Goal: Submit feedback/report problem

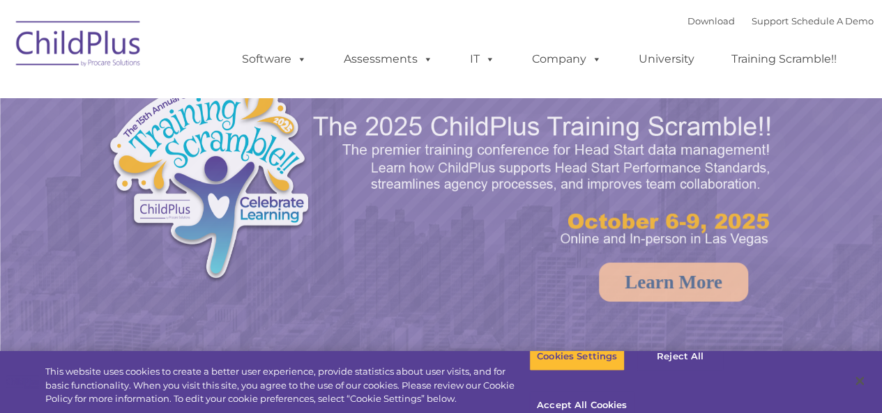
select select "MEDIUM"
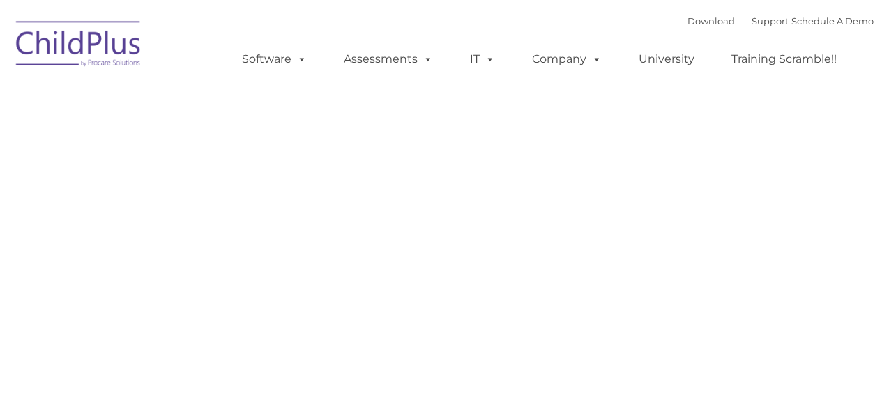
type input ""
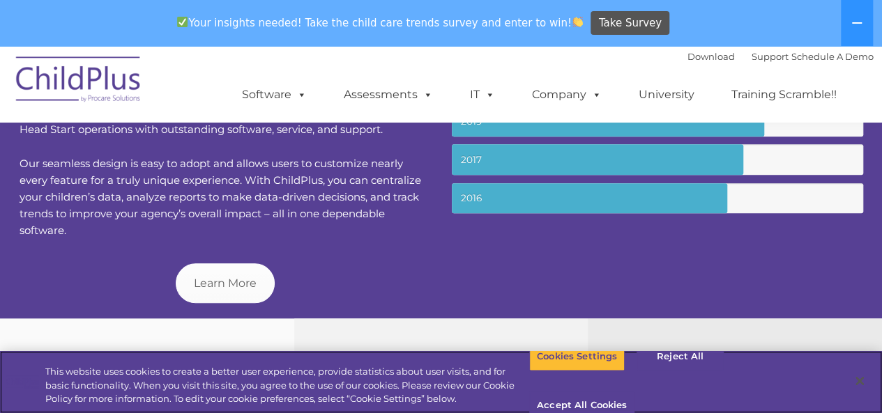
scroll to position [591, 0]
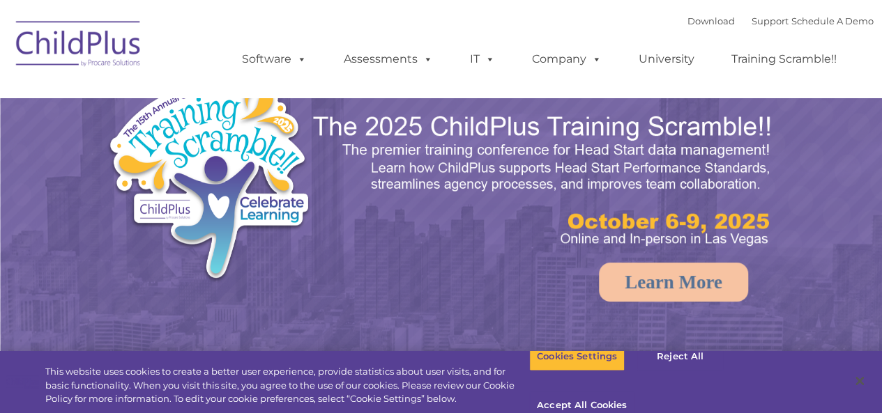
select select "MEDIUM"
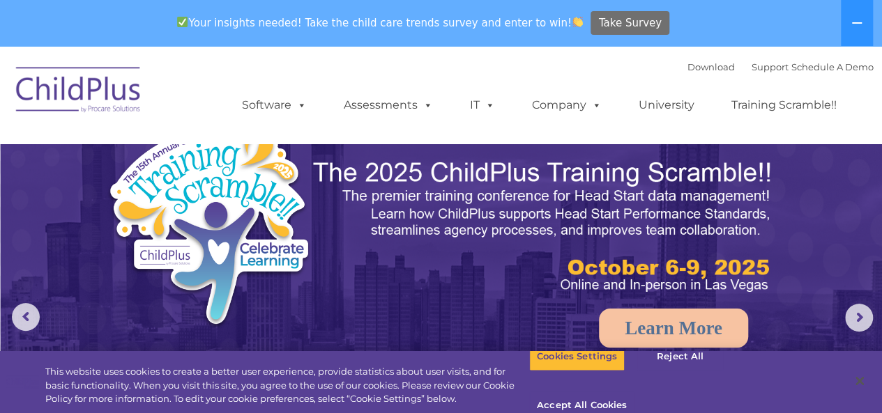
click at [620, 16] on span "Take Survey" at bounding box center [630, 23] width 63 height 24
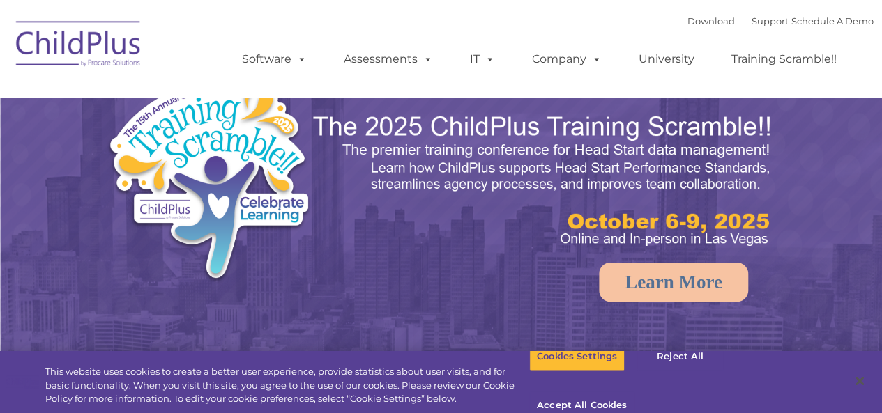
select select "MEDIUM"
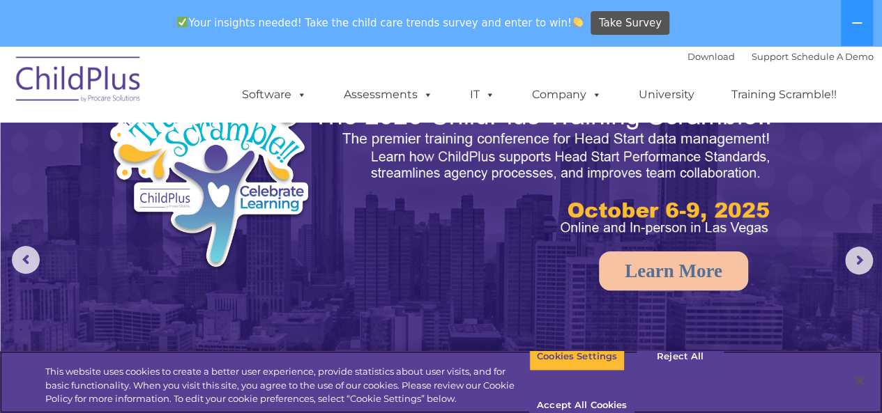
scroll to position [59, 0]
